Goal: Task Accomplishment & Management: Use online tool/utility

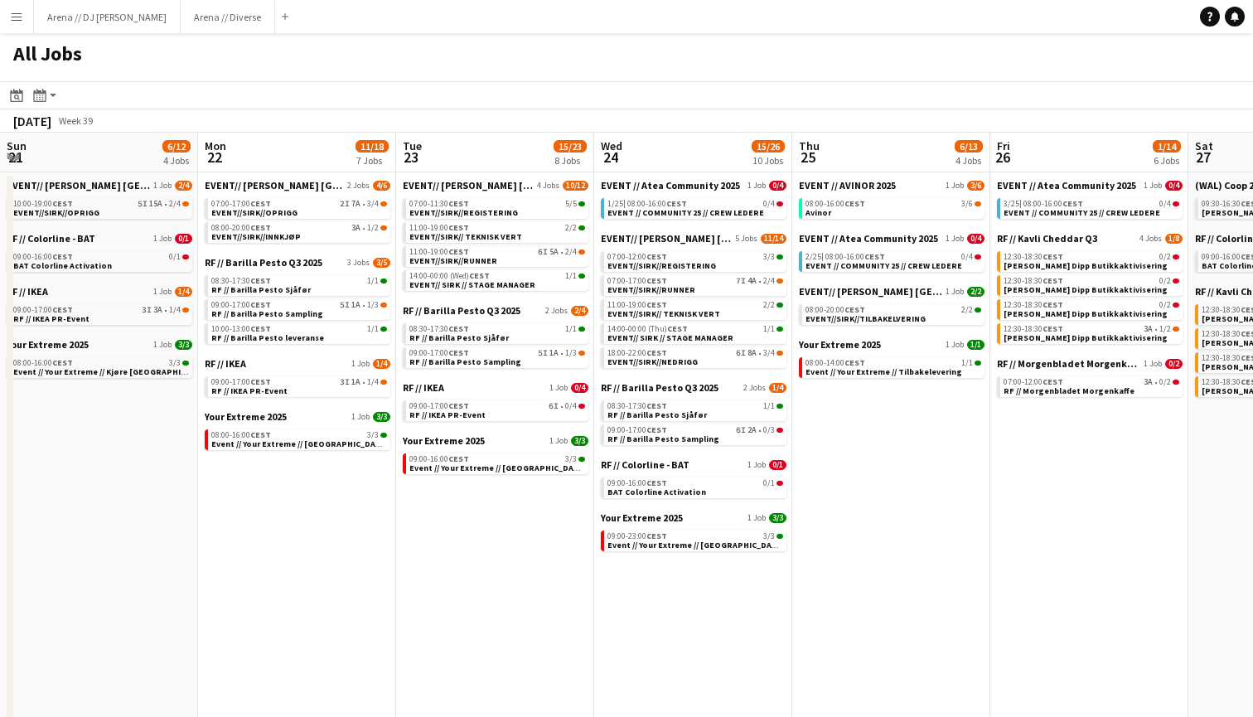
click at [12, 17] on app-icon "Menu" at bounding box center [16, 16] width 13 height 13
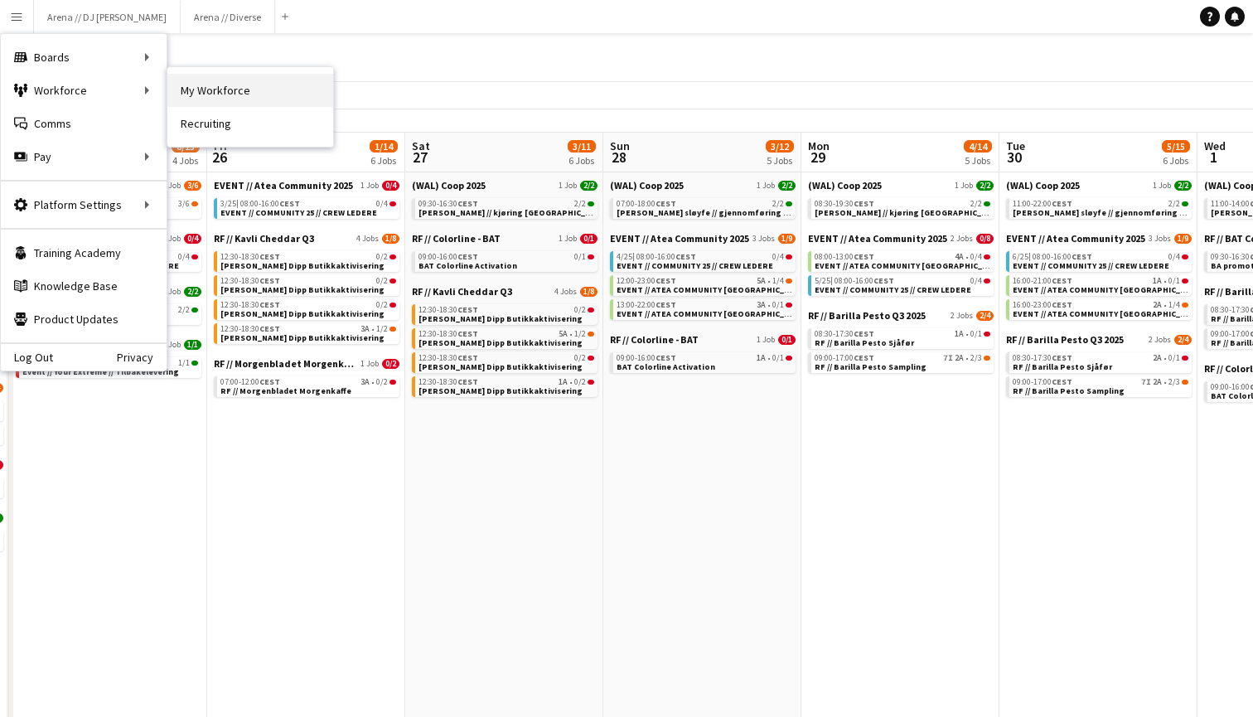
click at [239, 89] on link "My Workforce" at bounding box center [250, 90] width 166 height 33
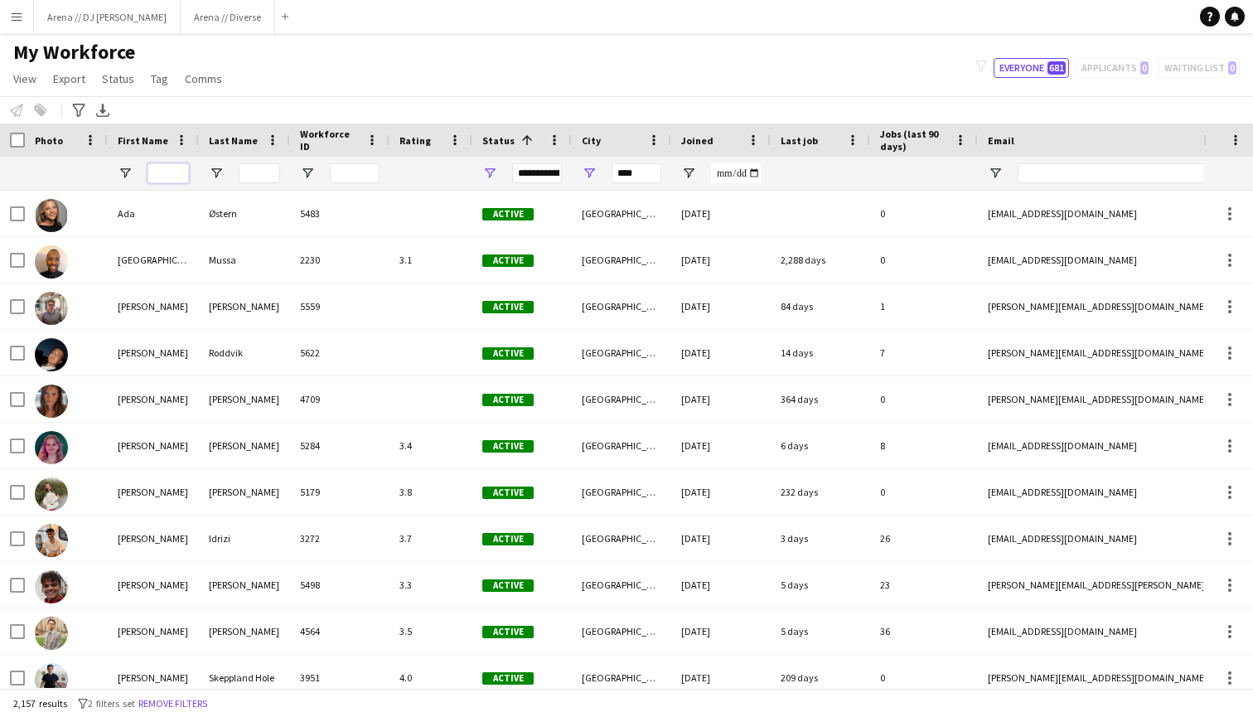
click at [162, 172] on input "First Name Filter Input" at bounding box center [167, 173] width 41 height 20
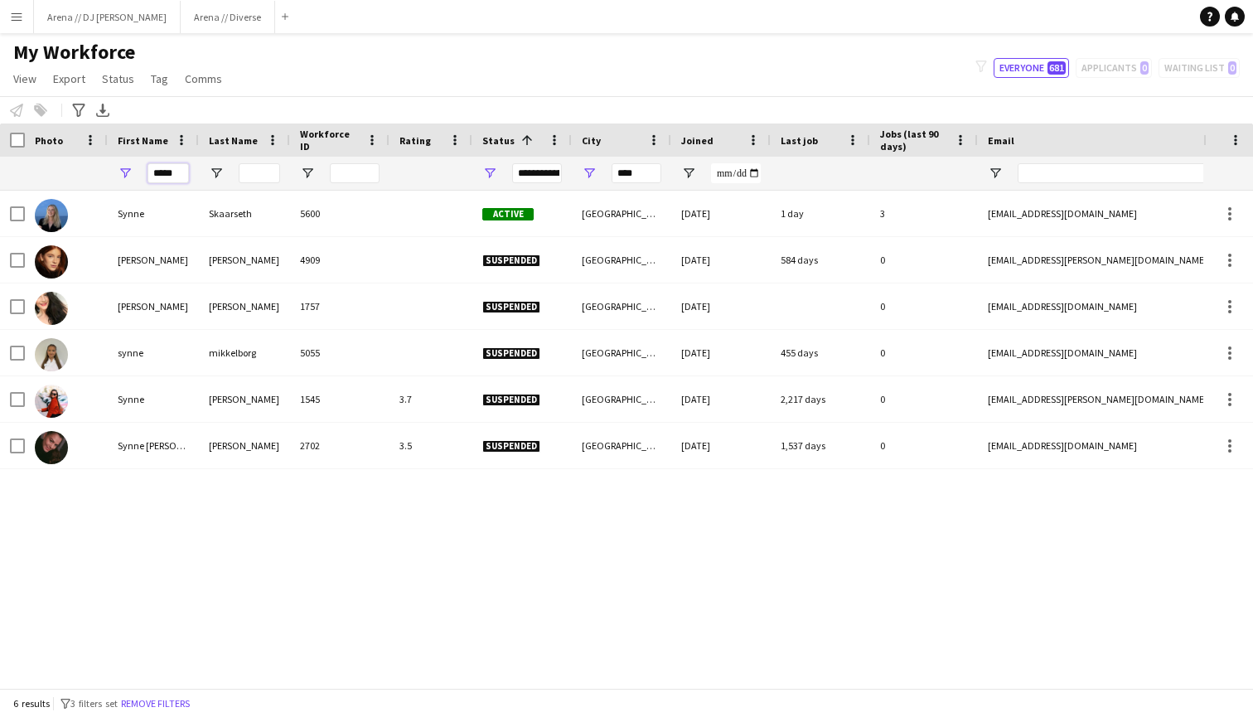
type input "*****"
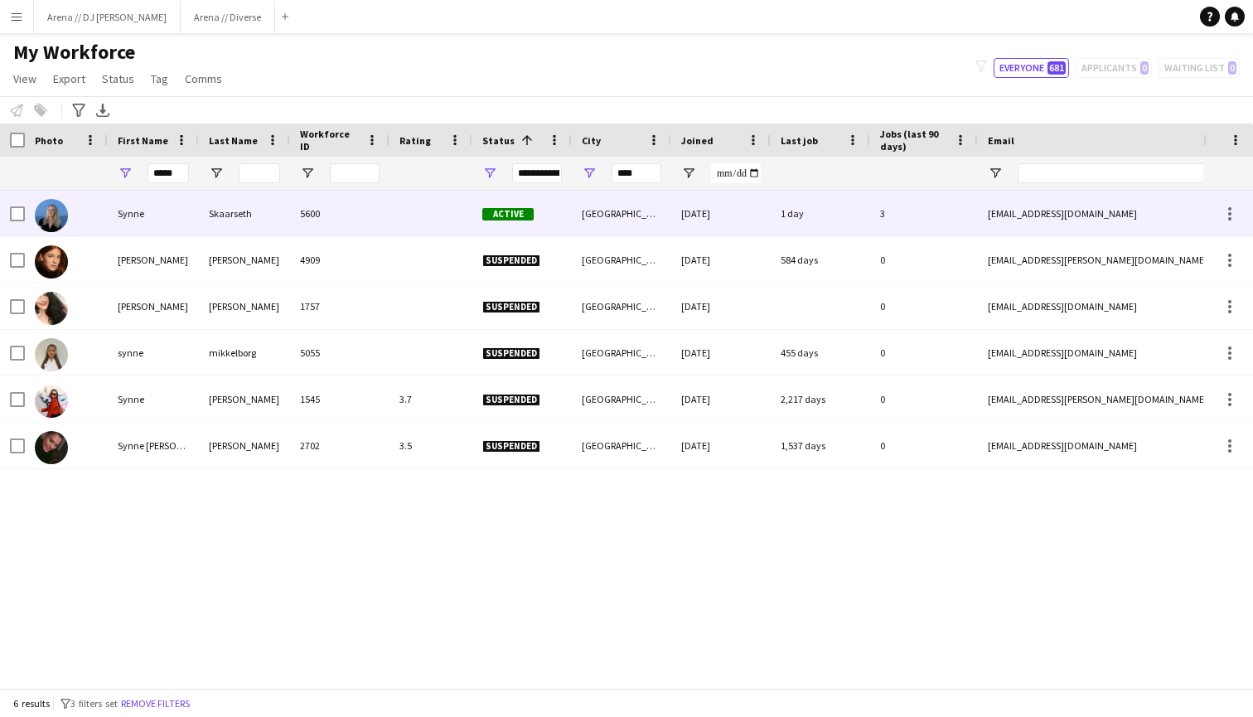
drag, startPoint x: 162, startPoint y: 172, endPoint x: 56, endPoint y: 210, distance: 112.7
click at [56, 210] on img at bounding box center [51, 215] width 33 height 33
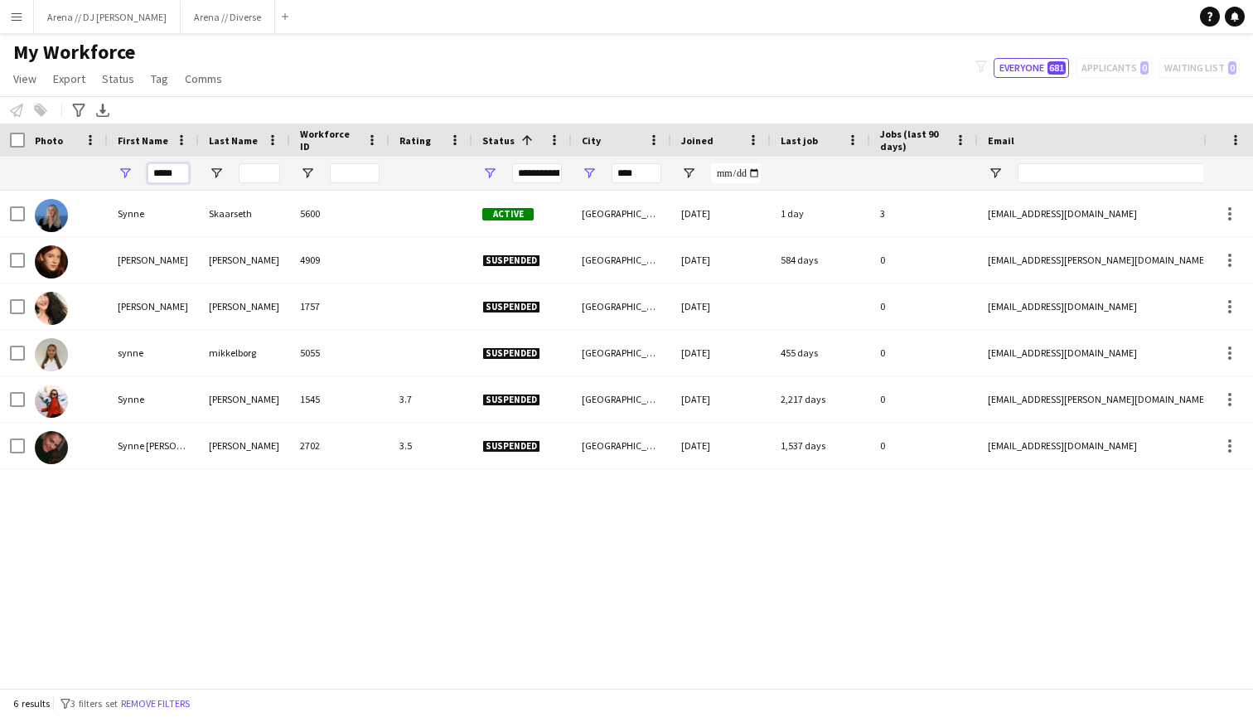
click at [172, 170] on input "*****" at bounding box center [167, 173] width 41 height 20
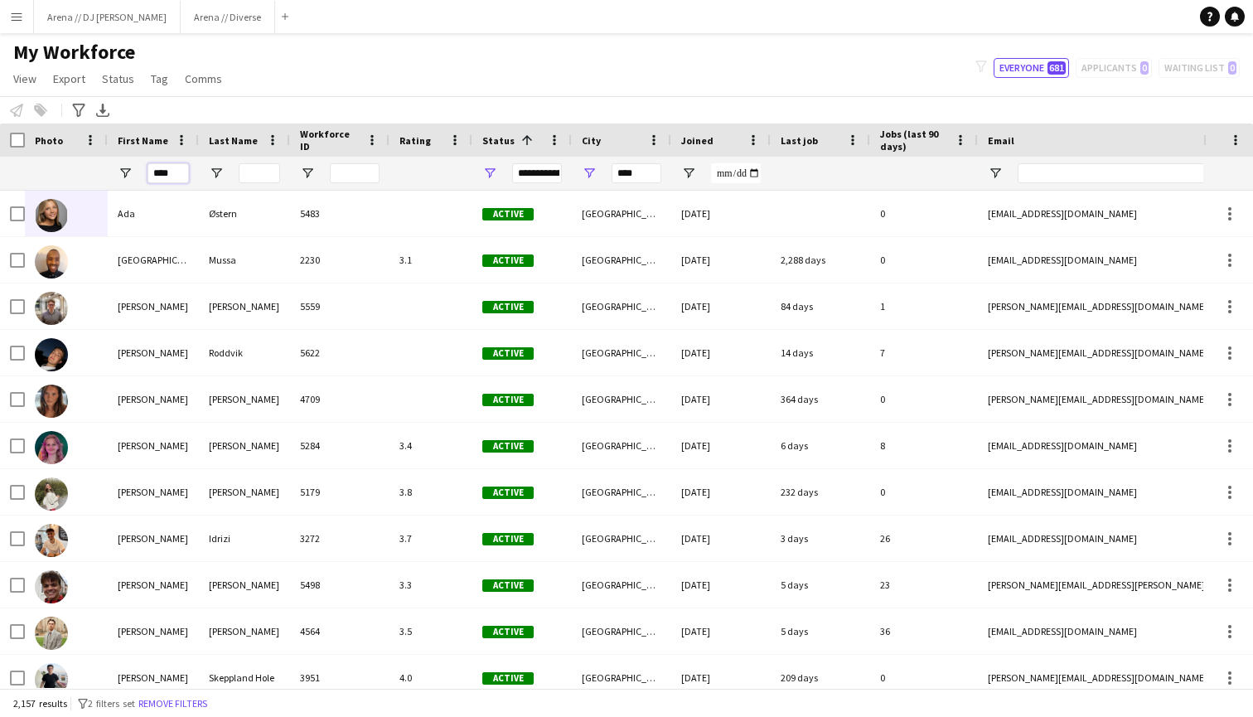
type input "*****"
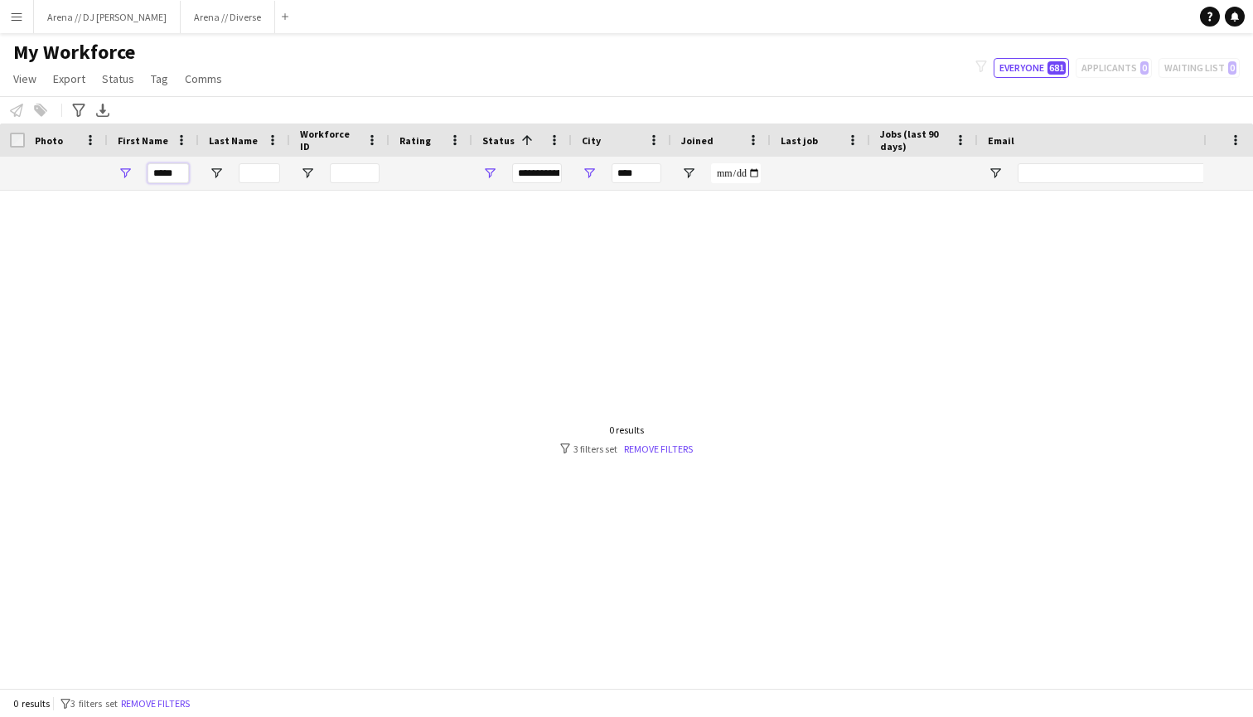
click at [166, 176] on input "*****" at bounding box center [167, 173] width 41 height 20
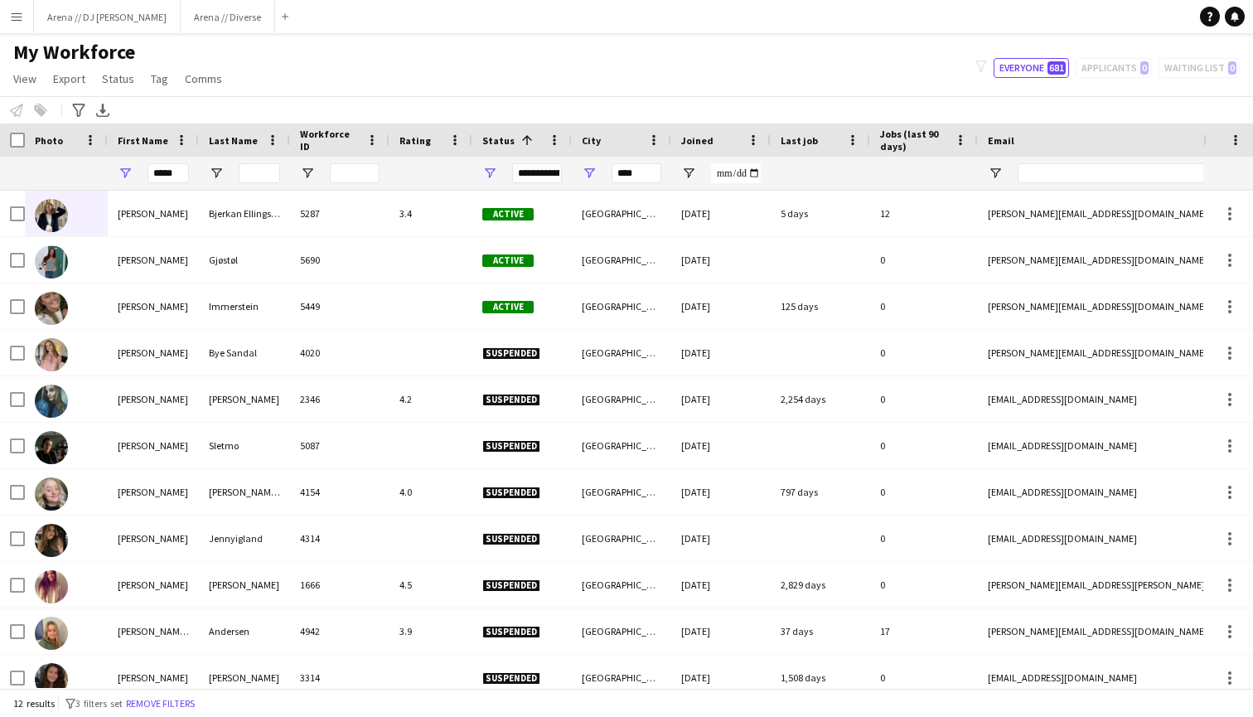
click at [273, 84] on div "My Workforce View Views Default view New view Update view Delete view Edit name…" at bounding box center [626, 68] width 1253 height 56
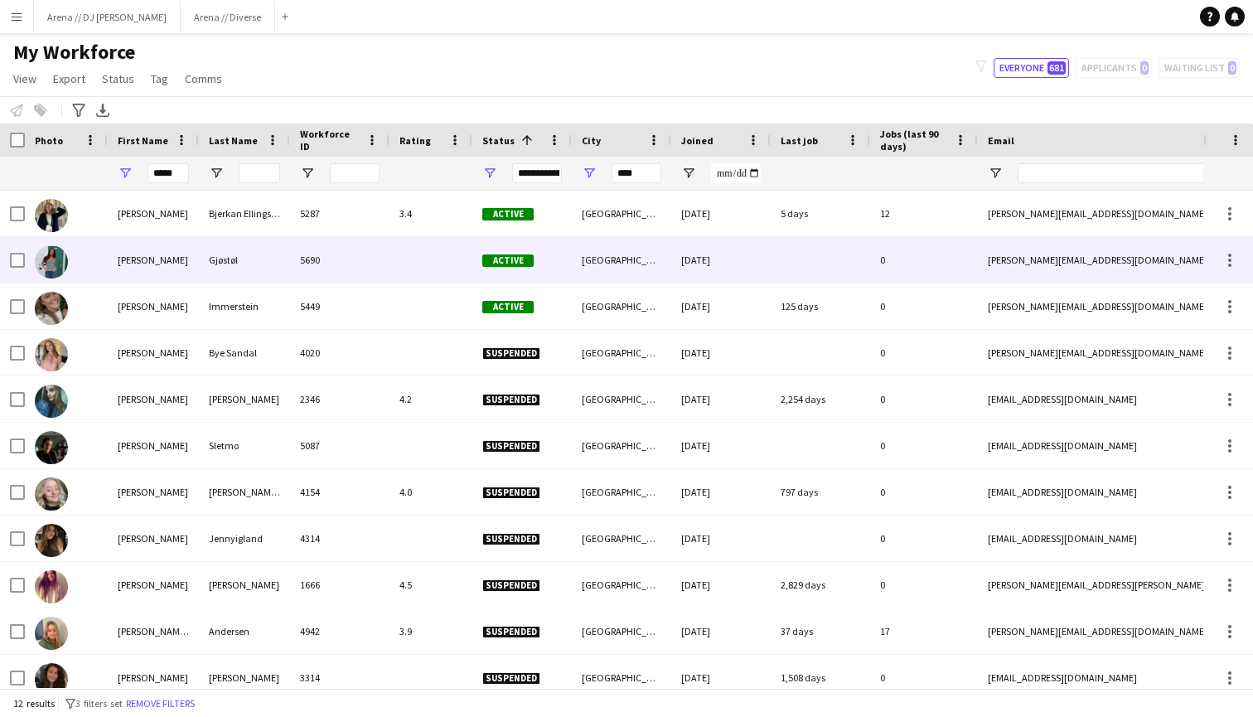
click at [60, 253] on img at bounding box center [51, 261] width 33 height 33
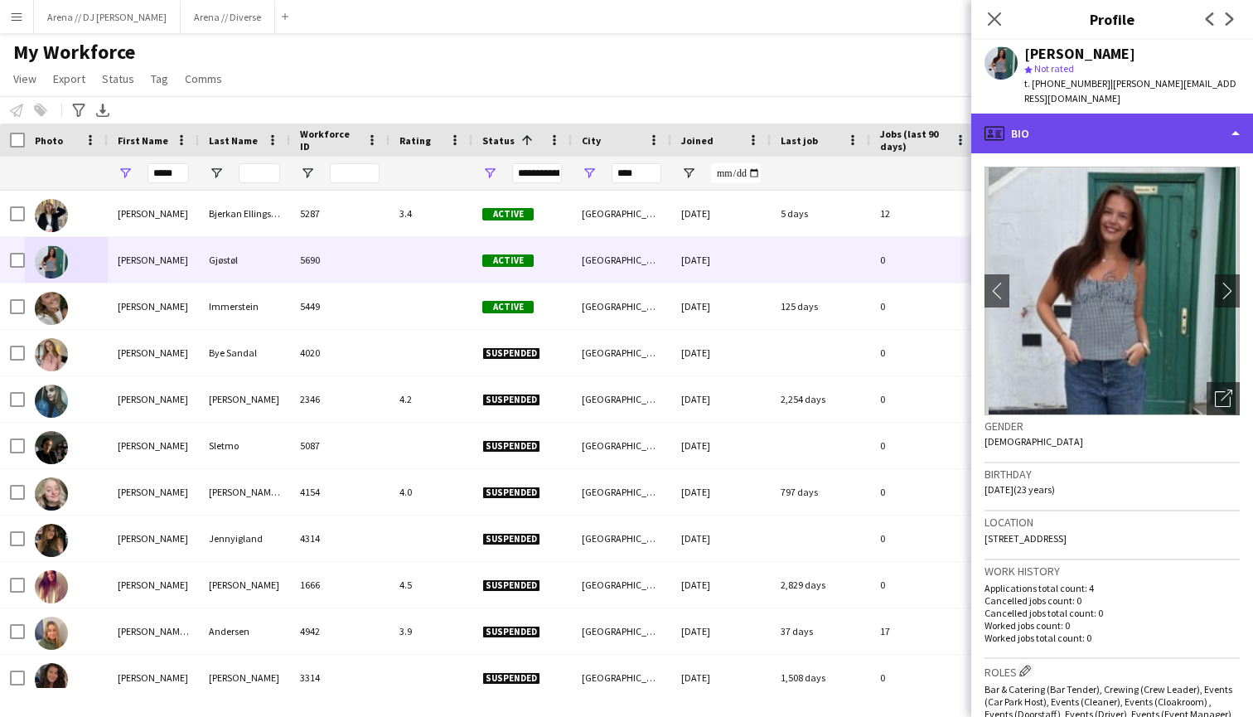
click at [1081, 114] on div "profile Bio" at bounding box center [1112, 134] width 282 height 40
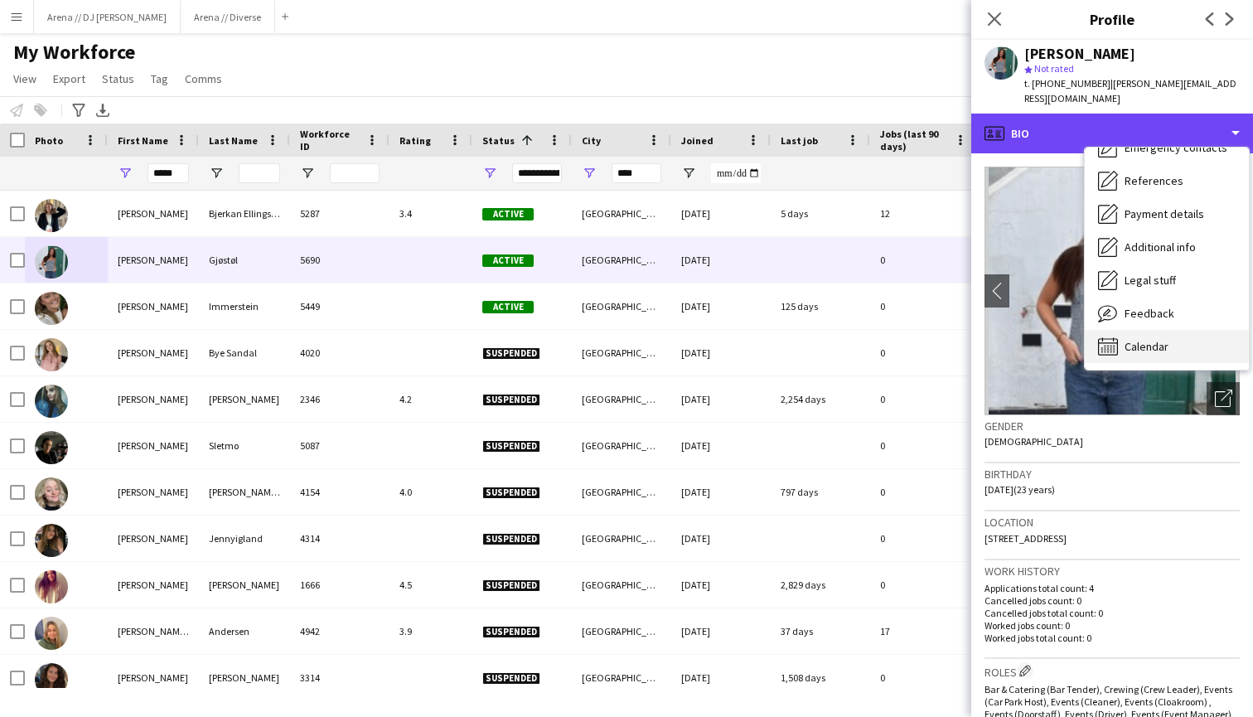
scroll to position [156, 0]
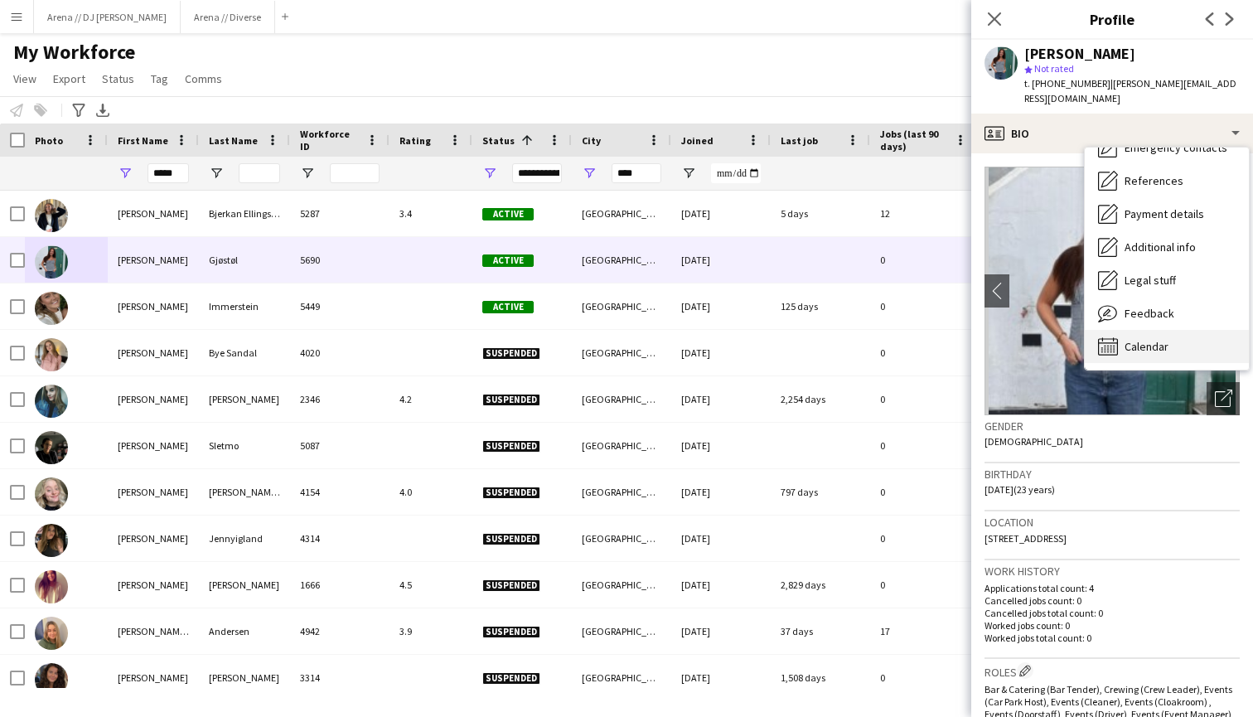
click at [1143, 339] on span "Calendar" at bounding box center [1146, 346] width 44 height 15
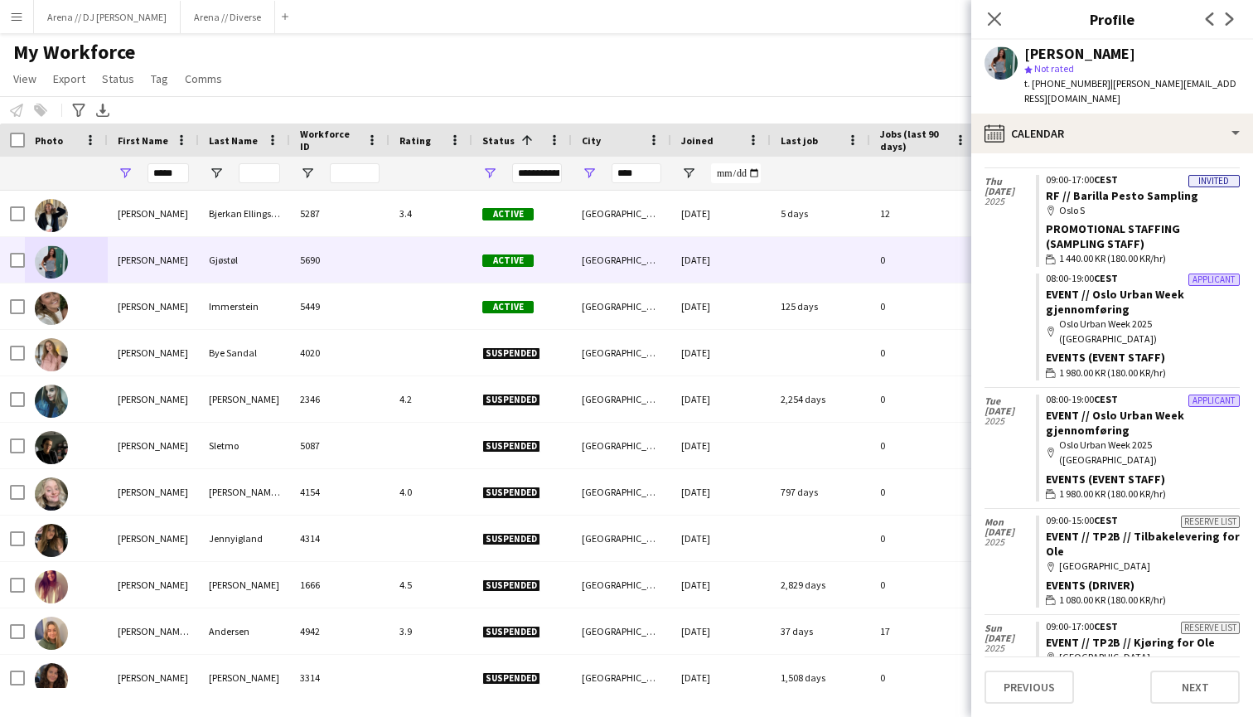
scroll to position [43, 0]
click at [169, 174] on input "*****" at bounding box center [167, 173] width 41 height 20
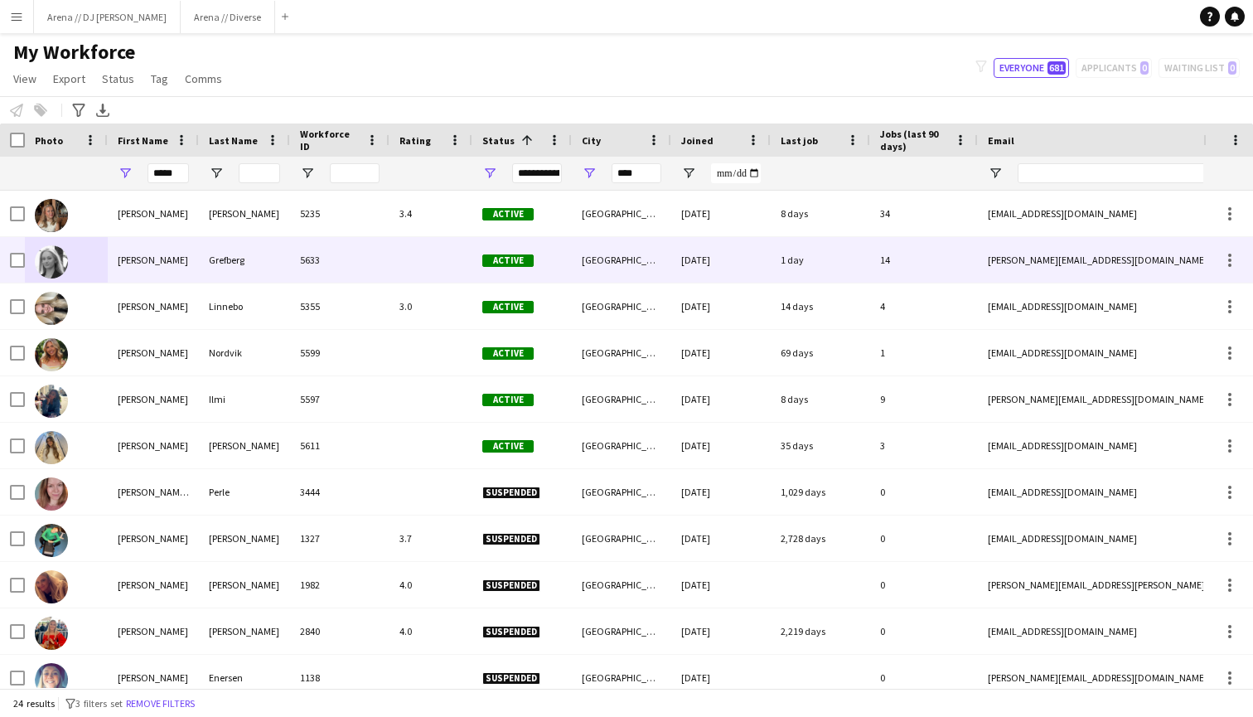
click at [67, 266] on img at bounding box center [51, 261] width 33 height 33
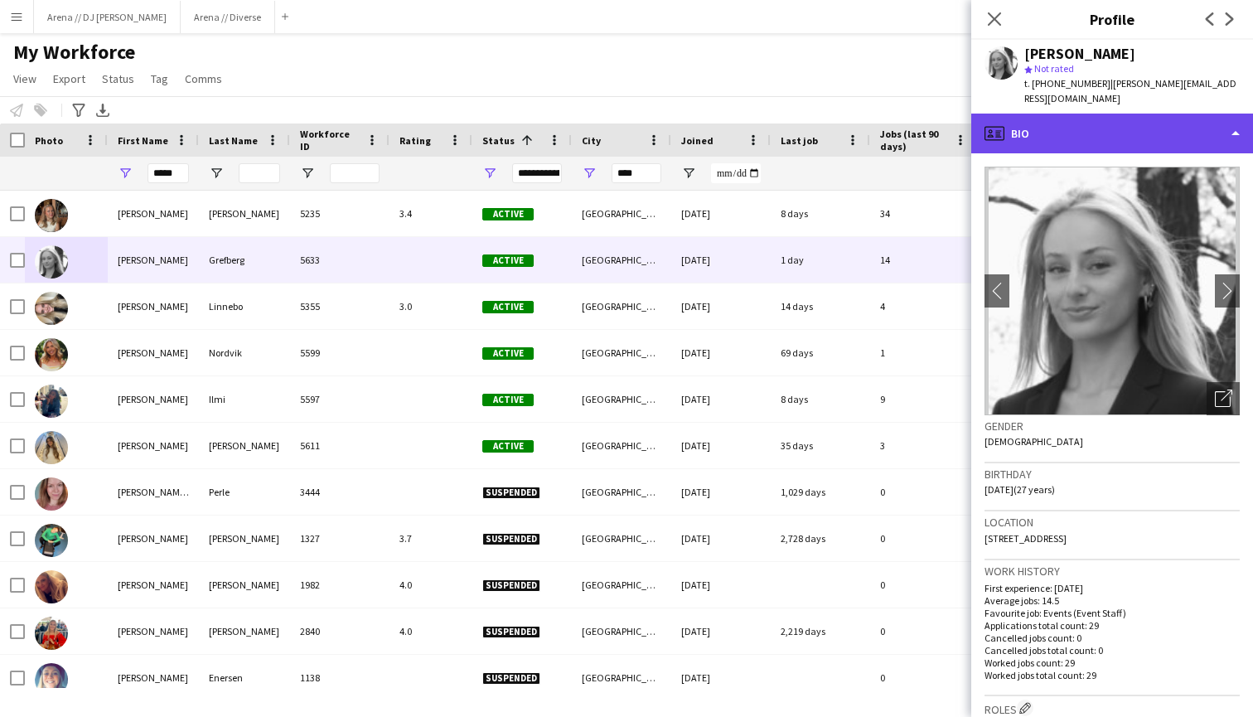
click at [1113, 128] on div "profile Bio" at bounding box center [1112, 134] width 282 height 40
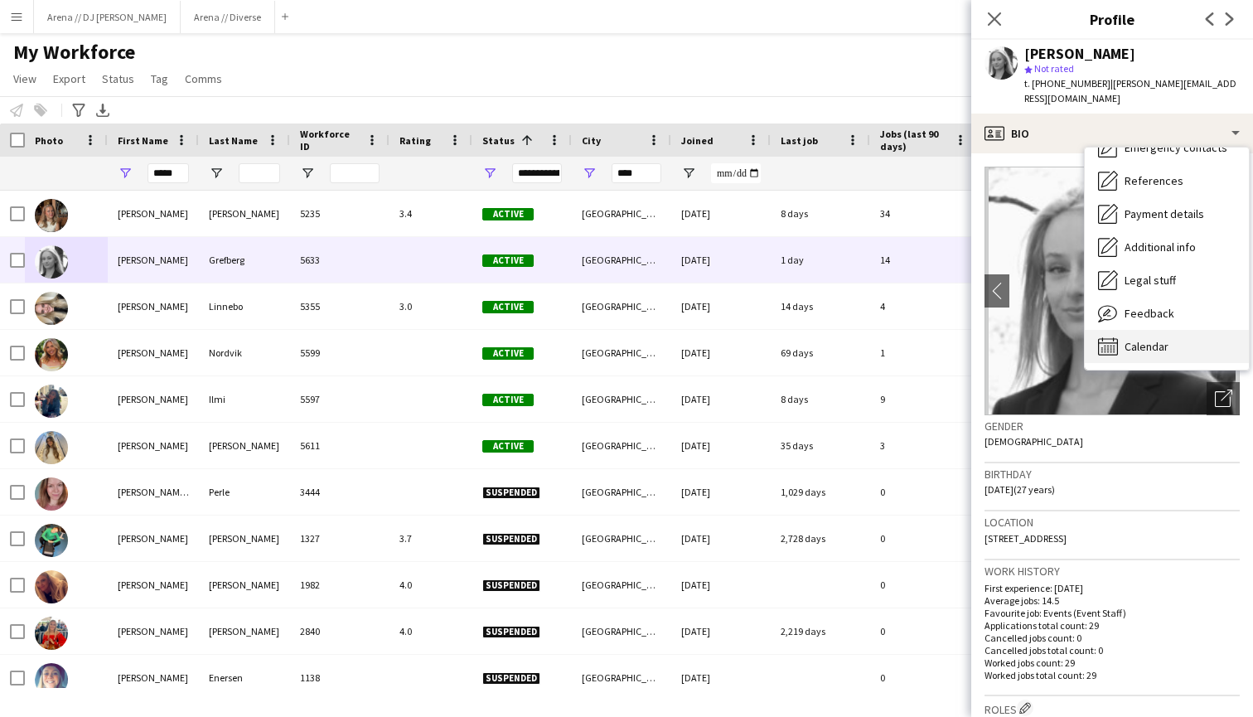
scroll to position [156, 0]
click at [1153, 341] on div "Calendar Calendar" at bounding box center [1167, 346] width 164 height 33
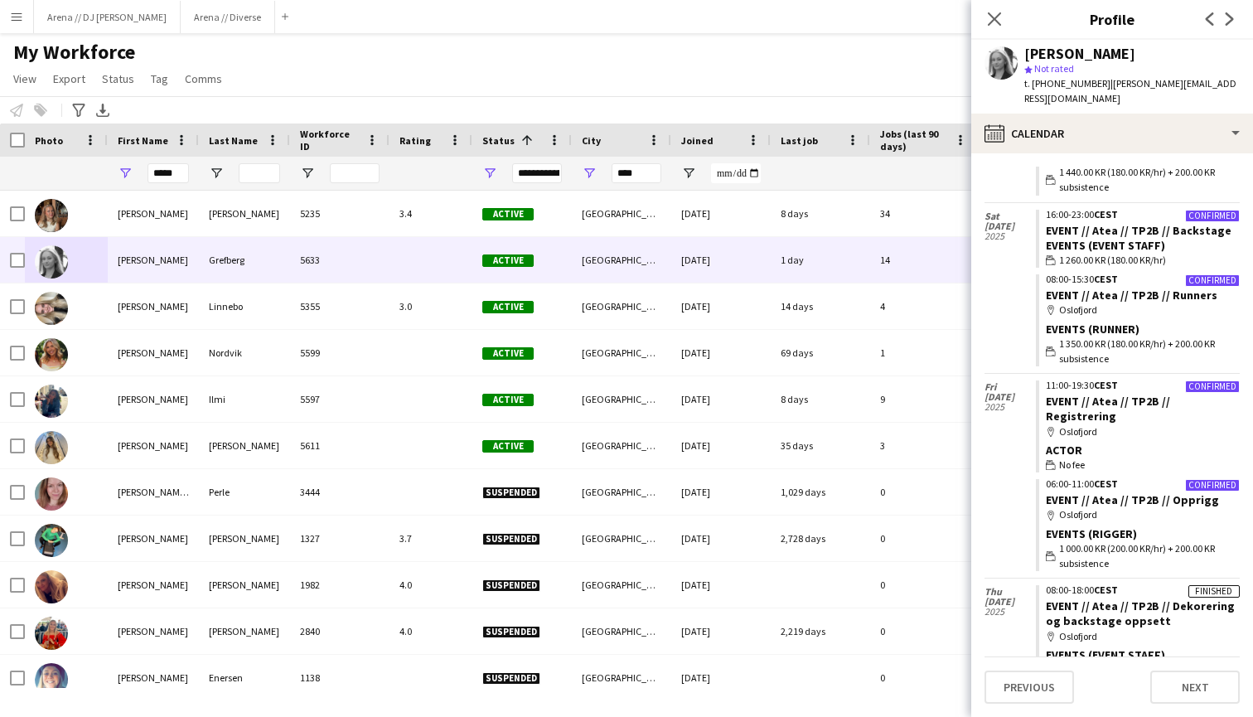
scroll to position [1124, 0]
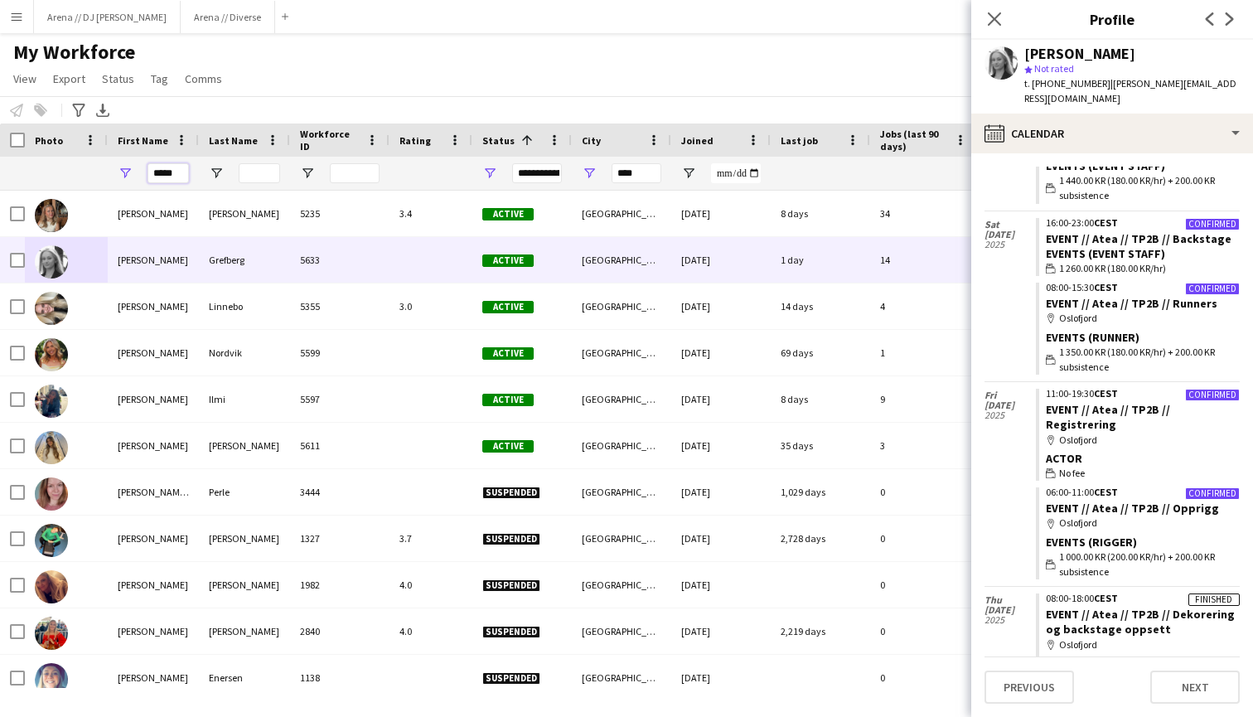
click at [162, 176] on input "*****" at bounding box center [167, 173] width 41 height 20
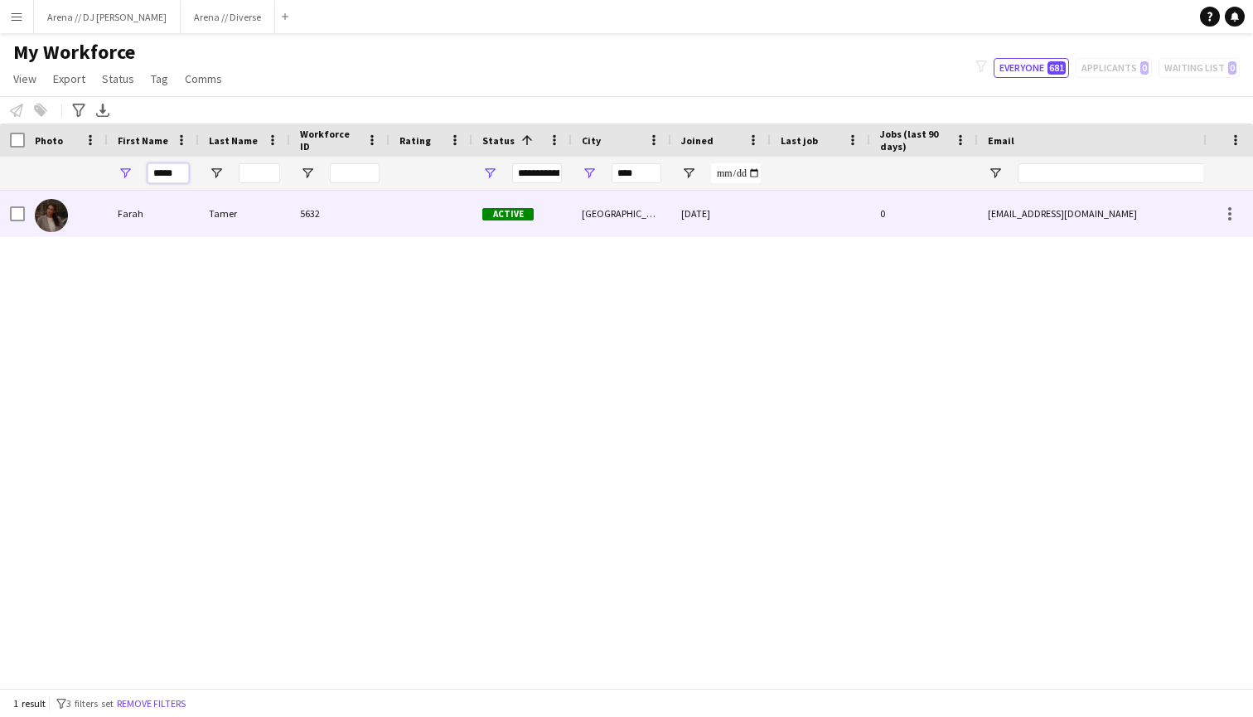
type input "*****"
click at [66, 220] on img at bounding box center [51, 215] width 33 height 33
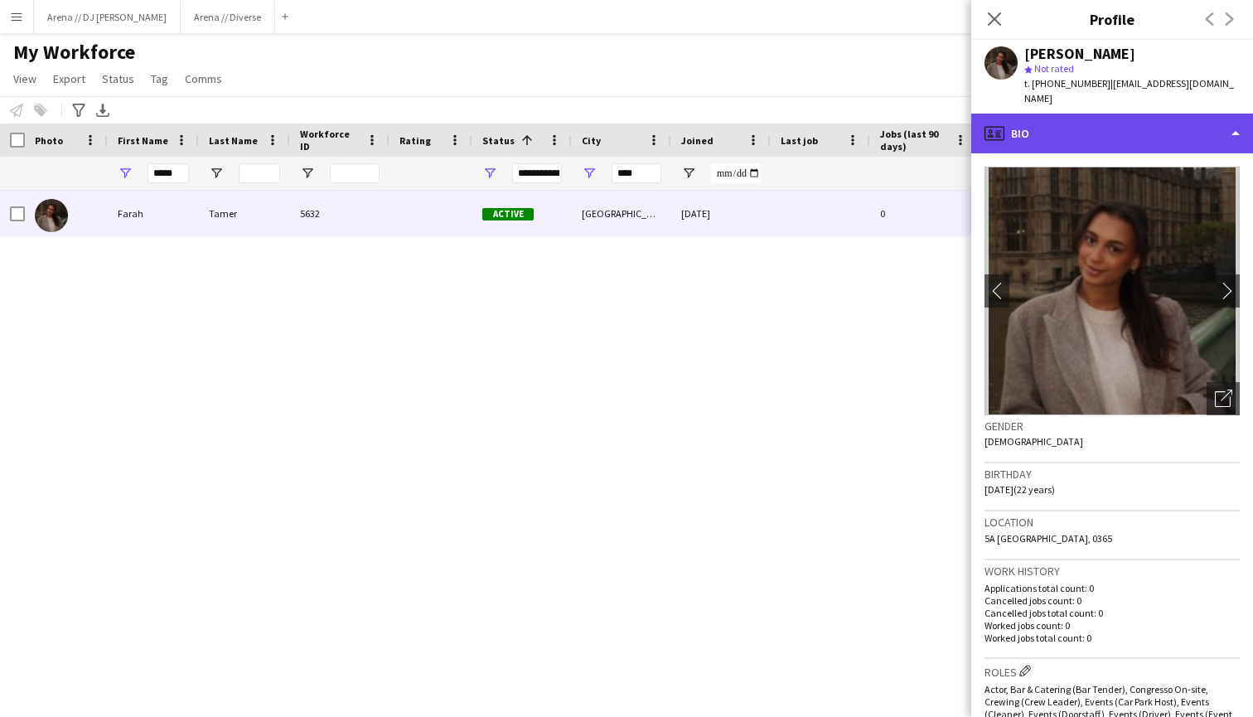
click at [1146, 128] on div "profile Bio" at bounding box center [1112, 134] width 282 height 40
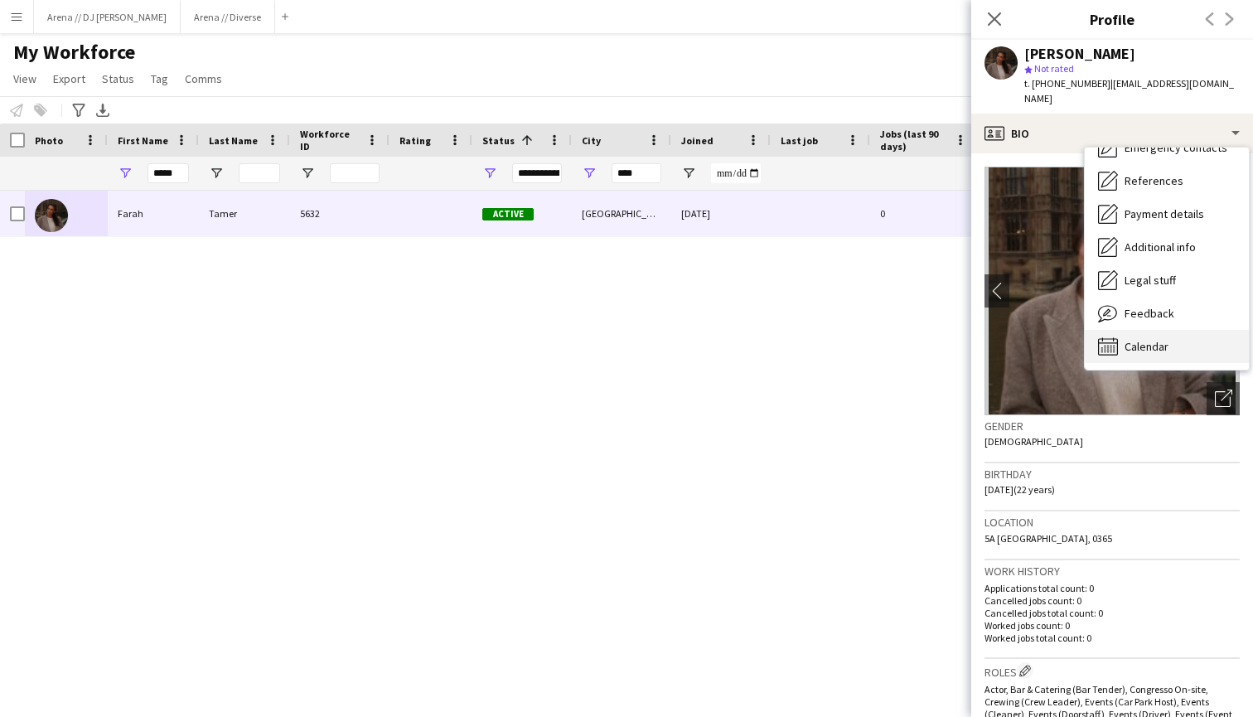
scroll to position [157, 0]
click at [1150, 339] on span "Calendar" at bounding box center [1146, 346] width 44 height 15
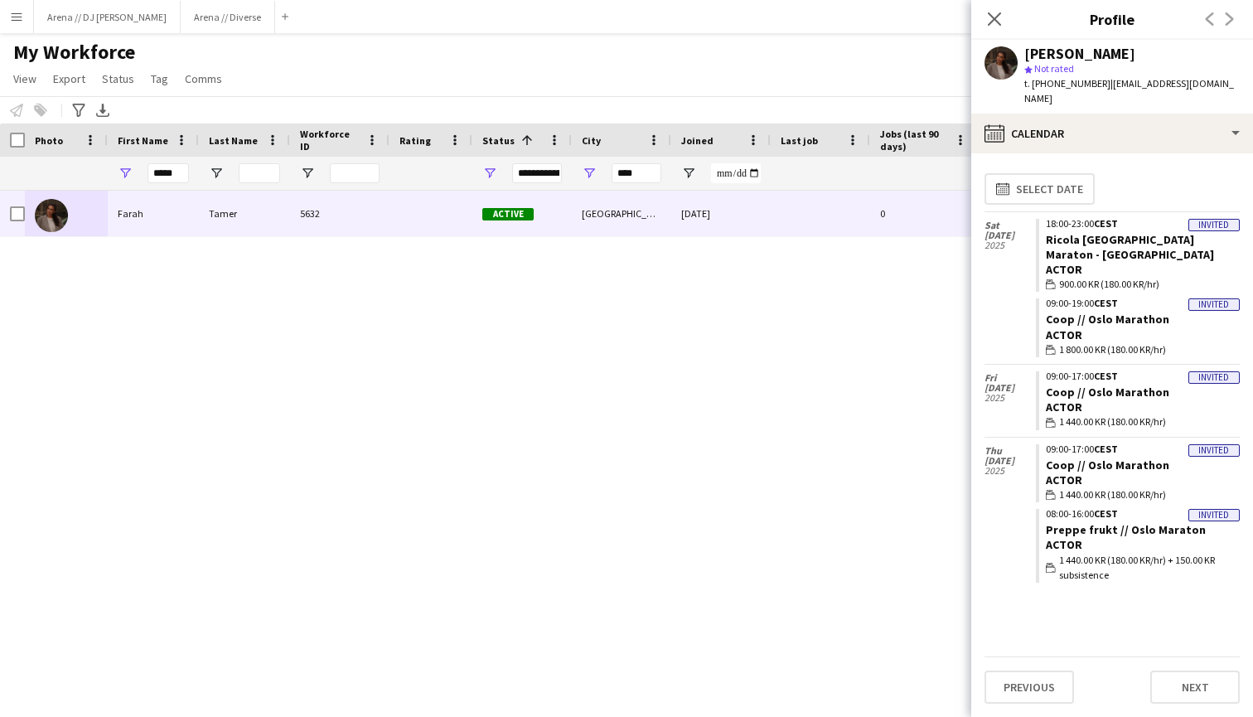
scroll to position [0, 0]
click at [998, 17] on icon "Close pop-in" at bounding box center [994, 19] width 16 height 16
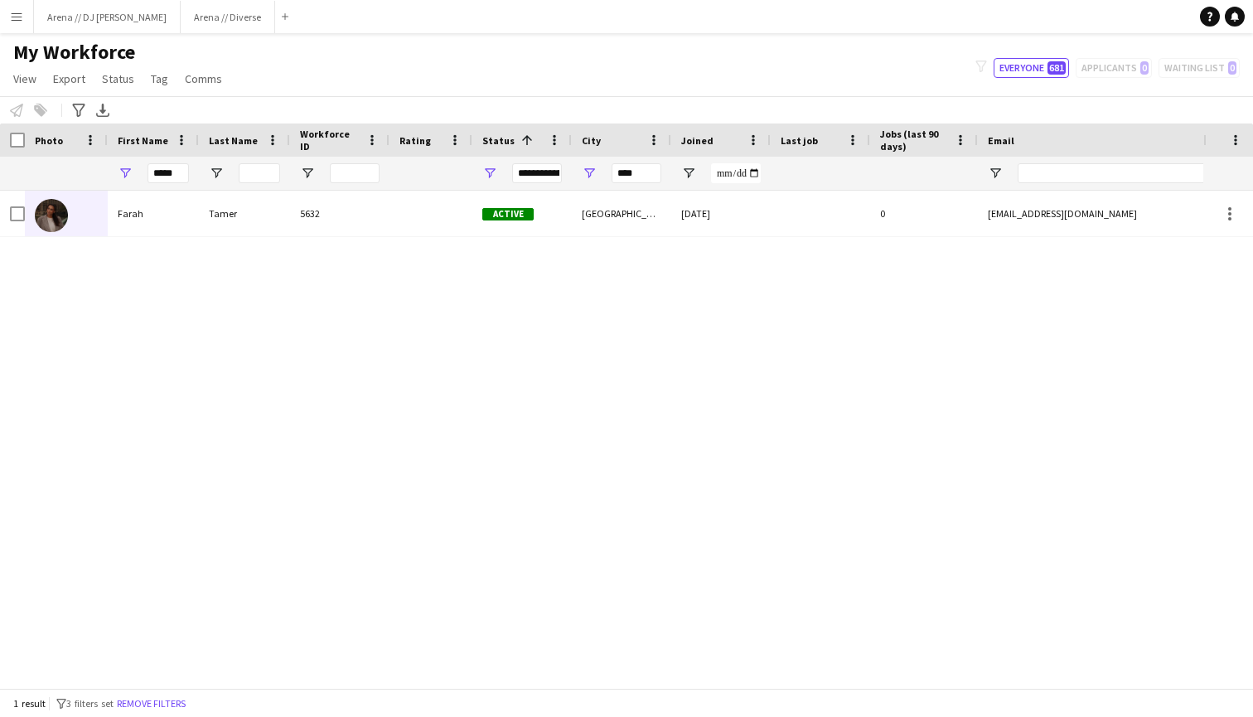
click at [363, 320] on div "[PERSON_NAME] 5632 Active [GEOGRAPHIC_DATA] [DATE] 0 [EMAIL_ADDRESS][DOMAIN_NAM…" at bounding box center [601, 439] width 1203 height 497
click at [22, 22] on app-icon "Menu" at bounding box center [16, 16] width 13 height 13
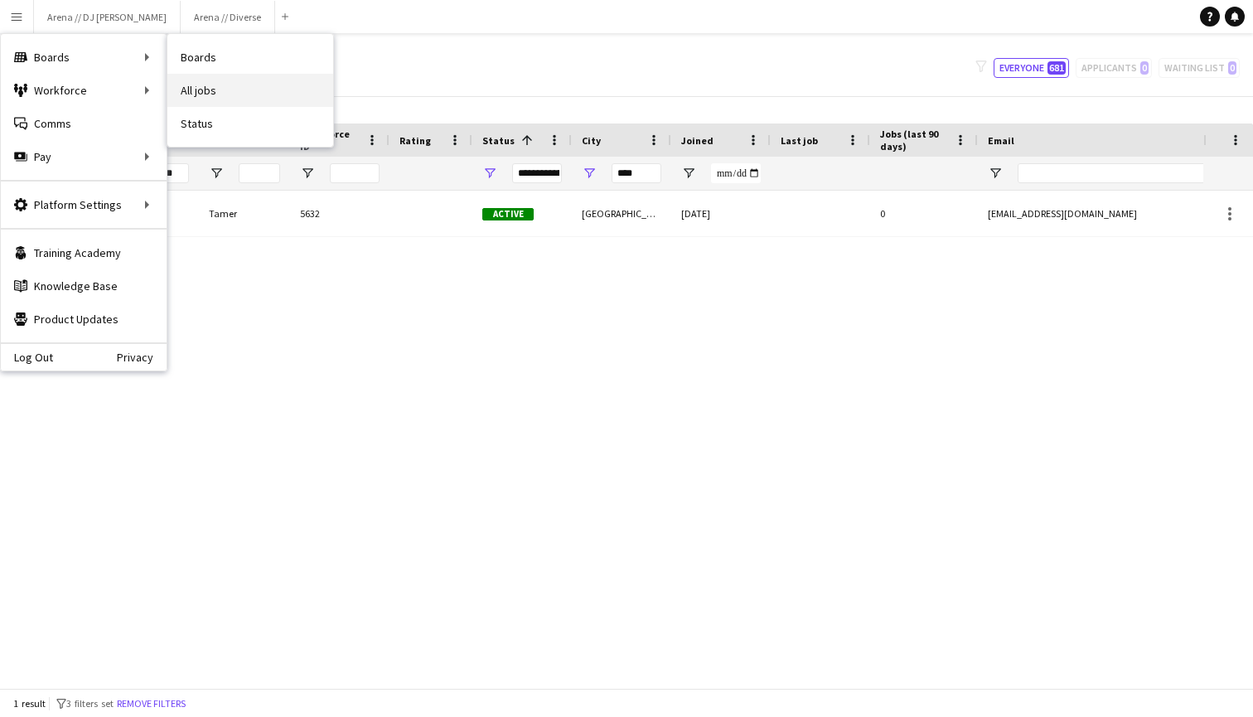
click at [211, 88] on link "All jobs" at bounding box center [250, 90] width 166 height 33
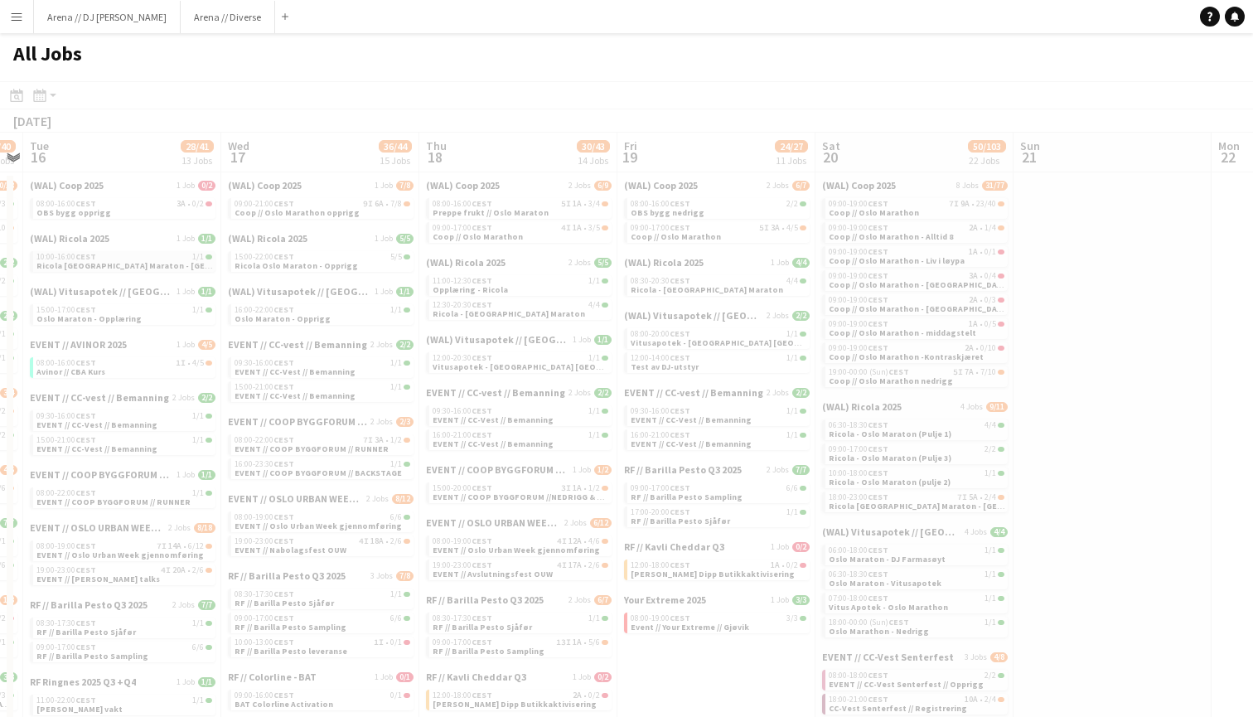
scroll to position [0, 402]
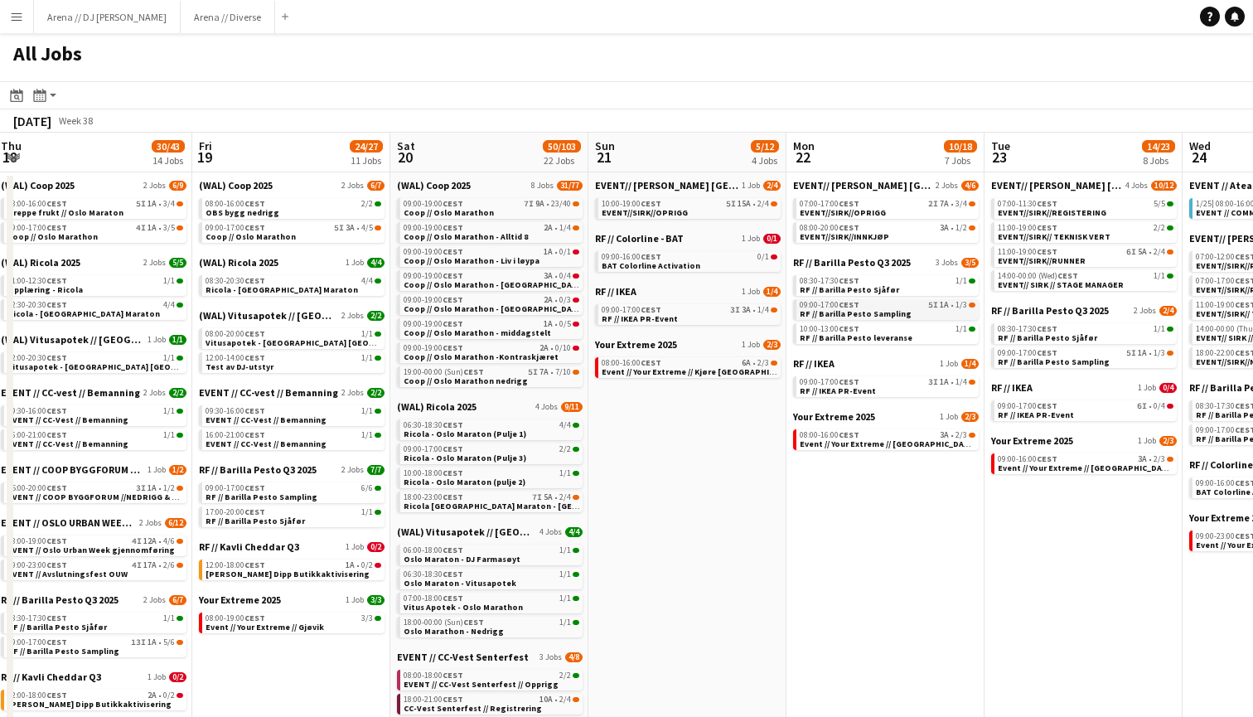
click at [840, 317] on span "RF // Barilla Pesto Sampling" at bounding box center [856, 313] width 112 height 11
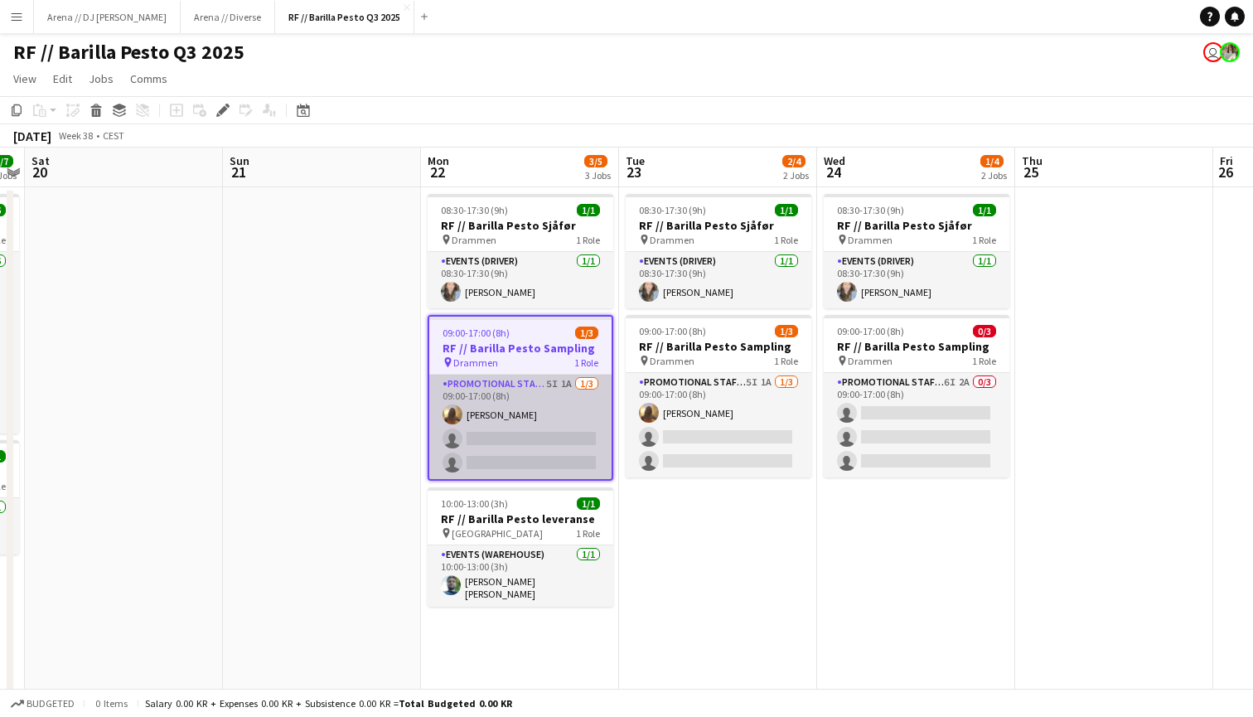
click at [548, 420] on app-card-role "Promotional Staffing (Sampling Staff) 5I 1A 1/3 09:00-17:00 (8h) Emily Fjellhei…" at bounding box center [520, 427] width 182 height 104
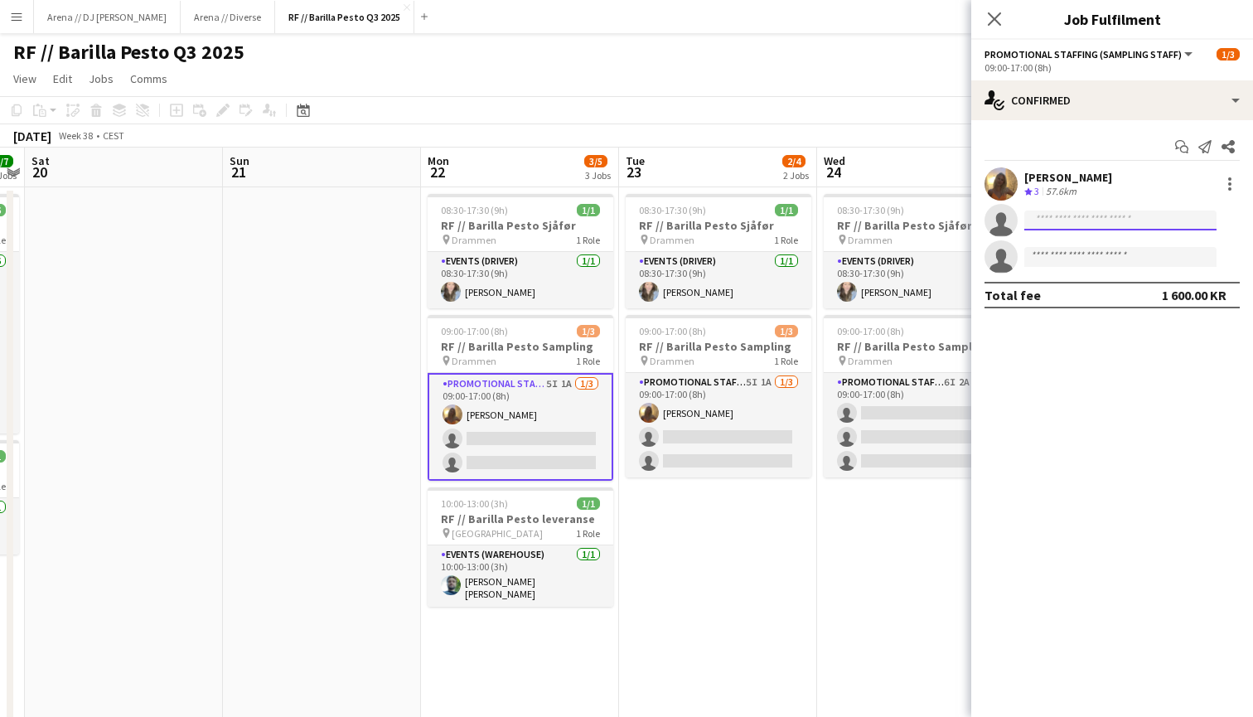
click at [1142, 224] on input at bounding box center [1120, 220] width 192 height 20
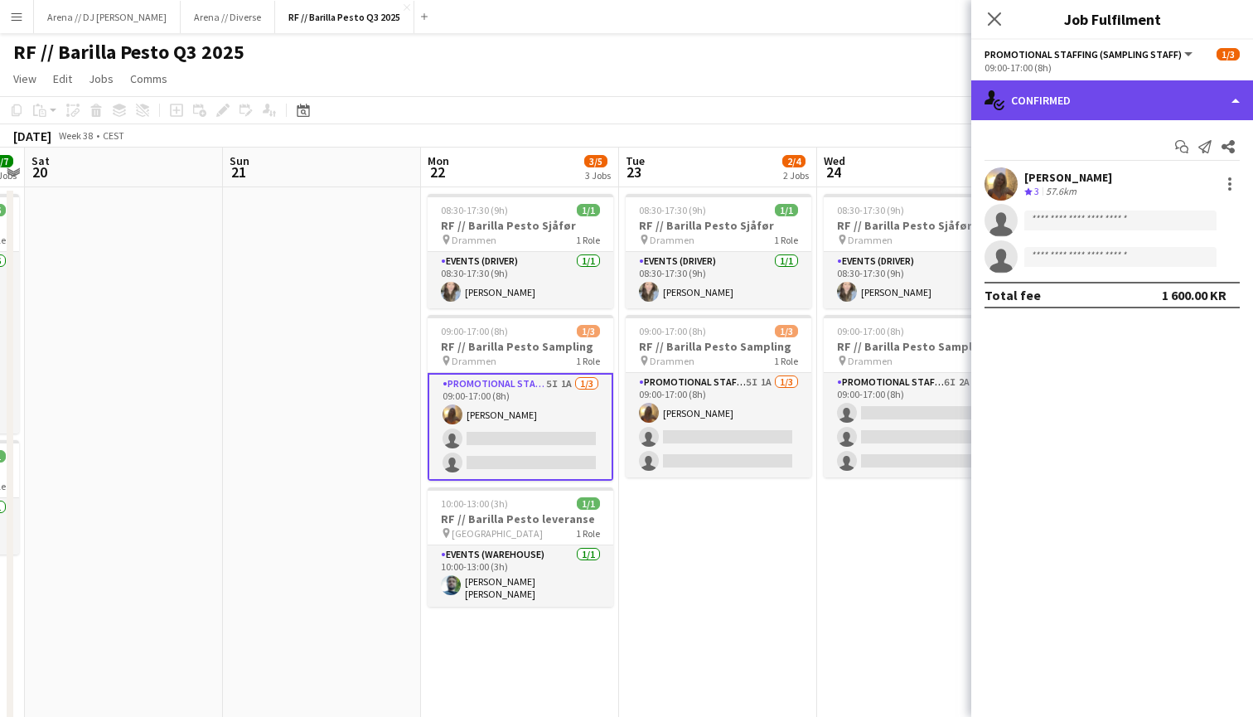
click at [1180, 100] on div "single-neutral-actions-check-2 Confirmed" at bounding box center [1112, 100] width 282 height 40
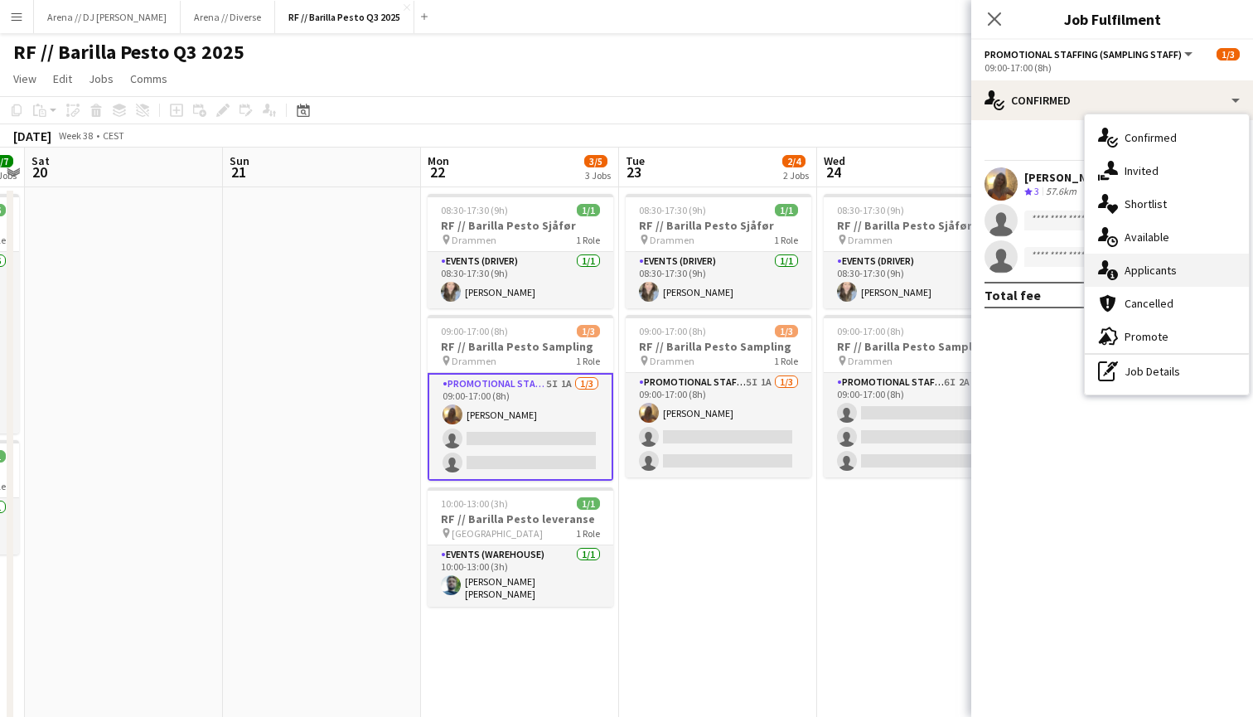
click at [1158, 267] on span "Applicants" at bounding box center [1150, 270] width 52 height 15
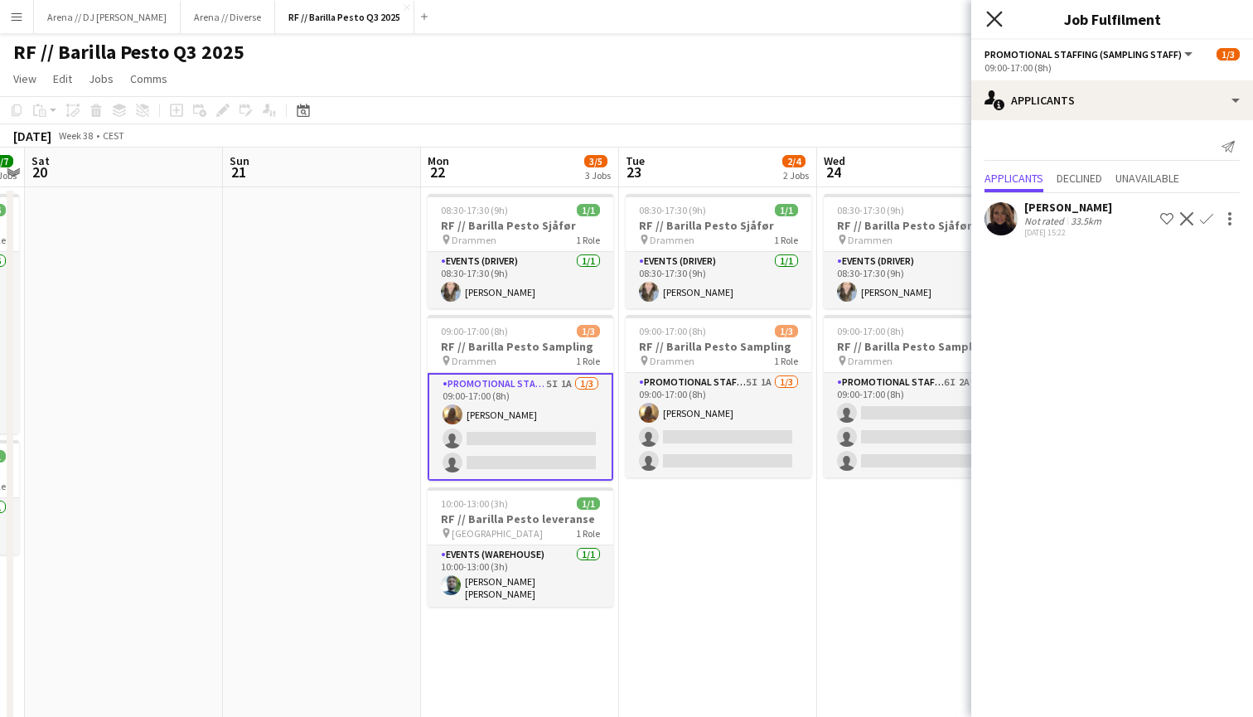
click at [995, 16] on icon "Close pop-in" at bounding box center [994, 19] width 16 height 16
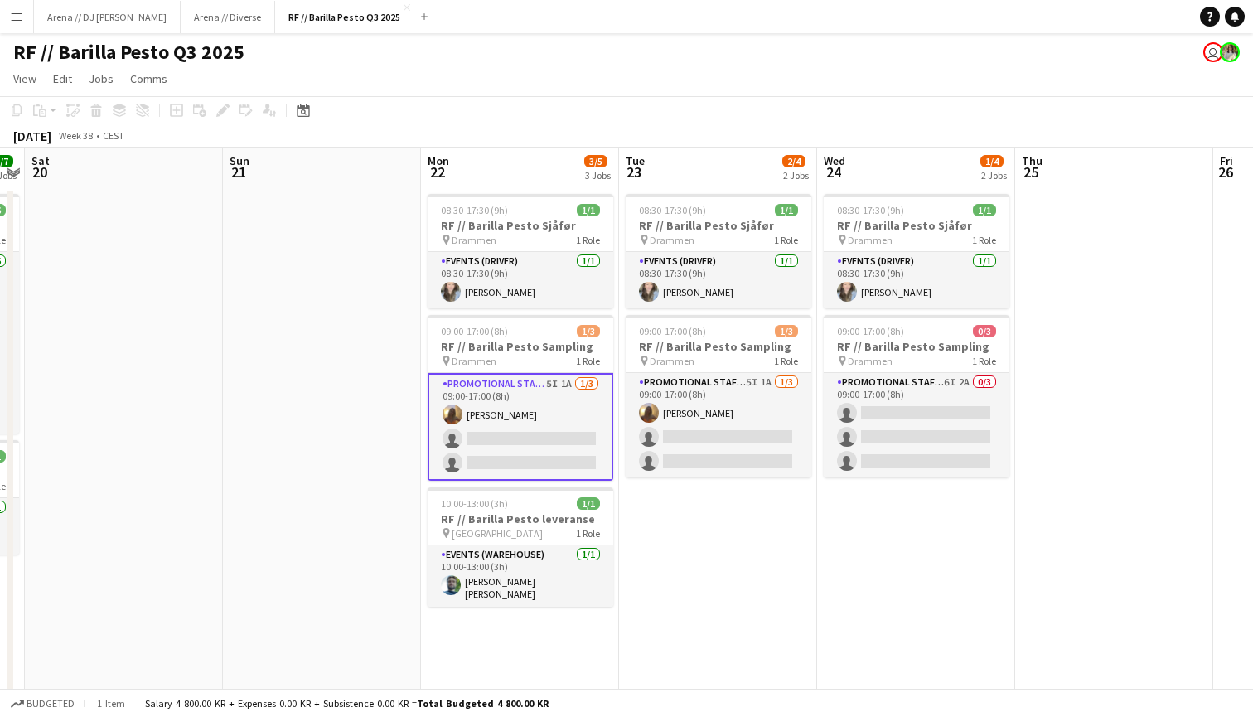
click at [366, 287] on app-date-cell at bounding box center [322, 466] width 198 height 559
